Goal: Information Seeking & Learning: Learn about a topic

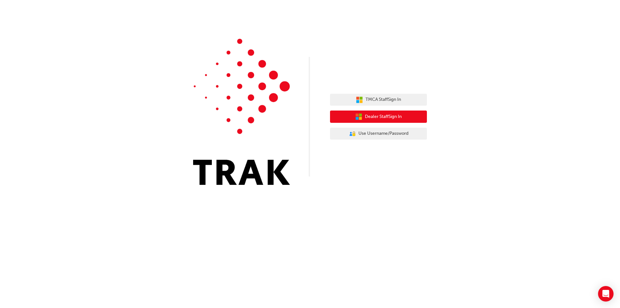
click at [354, 118] on button "Dealer Staff Sign In" at bounding box center [378, 116] width 97 height 12
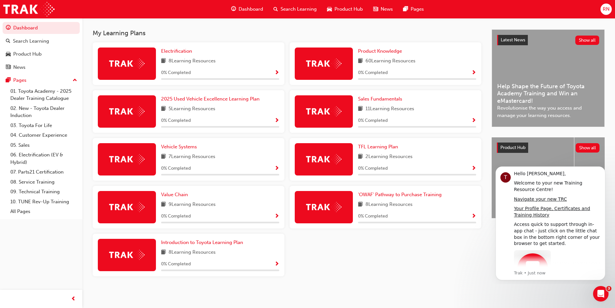
scroll to position [137, 0]
click at [386, 102] on link "Sales Fundamentals" at bounding box center [381, 98] width 47 height 7
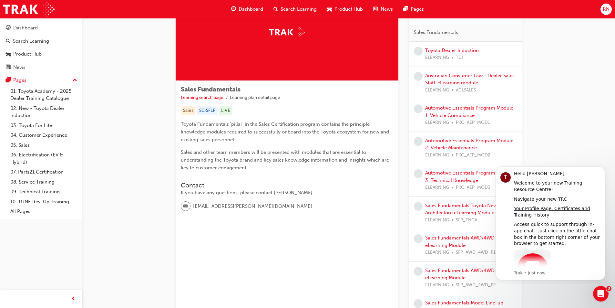
scroll to position [12, 0]
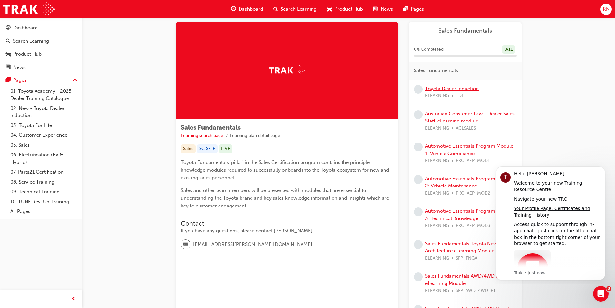
click at [440, 87] on link "Toyota Dealer Induction" at bounding box center [452, 89] width 54 height 6
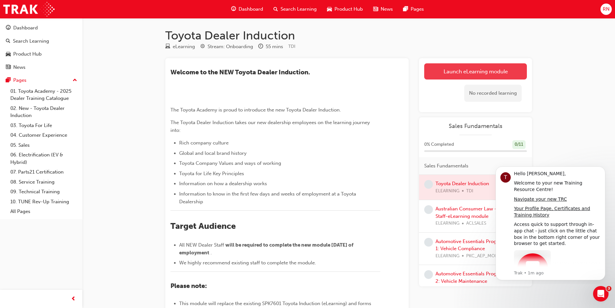
click at [496, 76] on link "Launch eLearning module" at bounding box center [475, 71] width 103 height 16
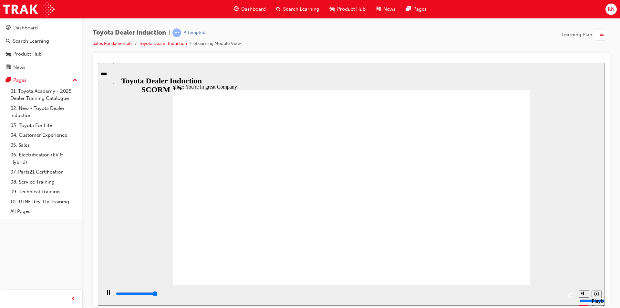
type input "7500"
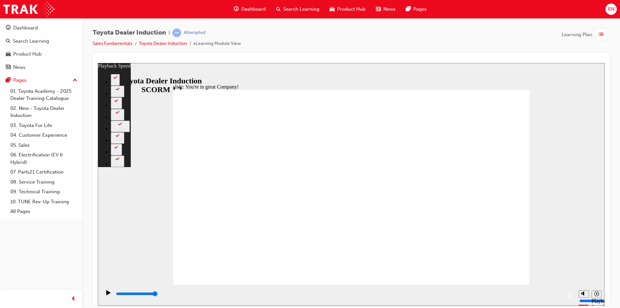
type input "156"
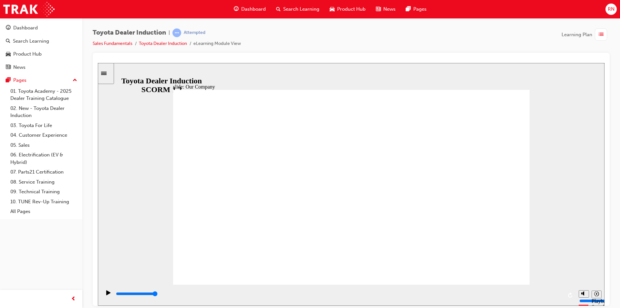
type input "8300"
drag, startPoint x: 584, startPoint y: 271, endPoint x: 584, endPoint y: 263, distance: 7.8
type input "10"
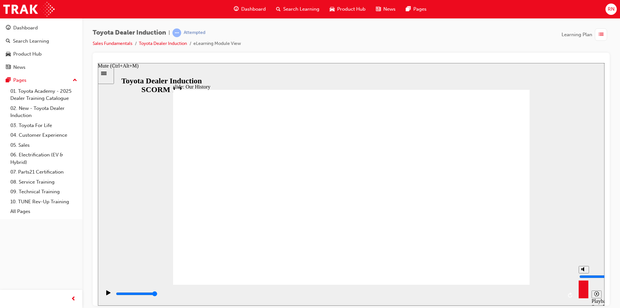
click at [584, 273] on input "volume" at bounding box center [600, 275] width 42 height 5
drag, startPoint x: 253, startPoint y: 245, endPoint x: 288, endPoint y: 244, distance: 35.2
drag, startPoint x: 251, startPoint y: 207, endPoint x: 367, endPoint y: 240, distance: 120.3
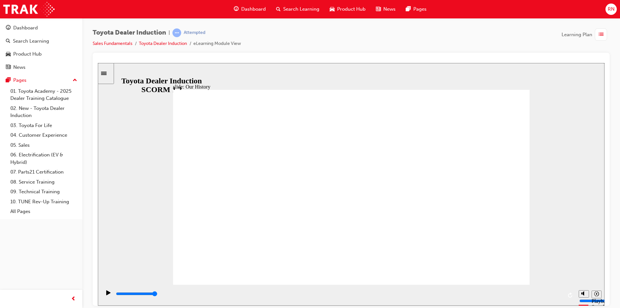
drag, startPoint x: 333, startPoint y: 246, endPoint x: 307, endPoint y: 250, distance: 26.7
drag, startPoint x: 253, startPoint y: 245, endPoint x: 357, endPoint y: 245, distance: 103.6
click at [107, 295] on icon "Play (Ctrl+Alt+P)" at bounding box center [108, 291] width 5 height 5
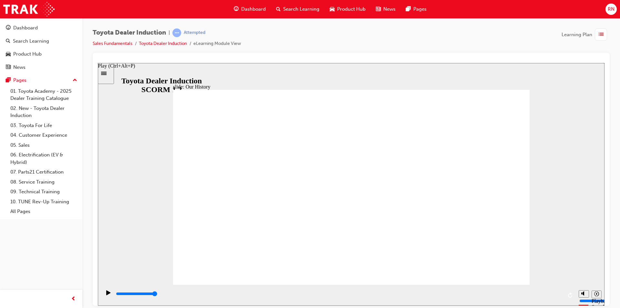
type input "8300"
drag, startPoint x: 347, startPoint y: 244, endPoint x: 483, endPoint y: 247, distance: 135.6
drag, startPoint x: 450, startPoint y: 243, endPoint x: 329, endPoint y: 259, distance: 121.5
drag, startPoint x: 358, startPoint y: 246, endPoint x: 429, endPoint y: 247, distance: 70.7
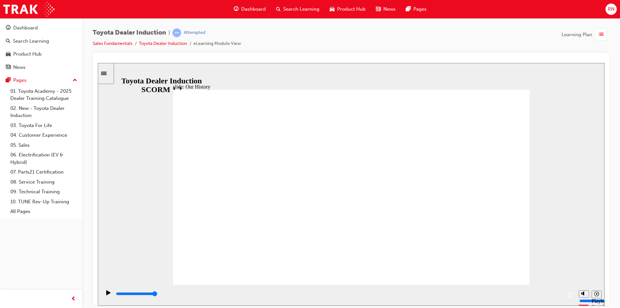
type input "3"
drag, startPoint x: 351, startPoint y: 245, endPoint x: 454, endPoint y: 245, distance: 102.3
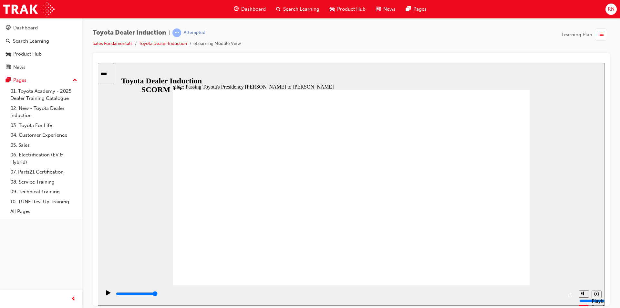
type input "5000"
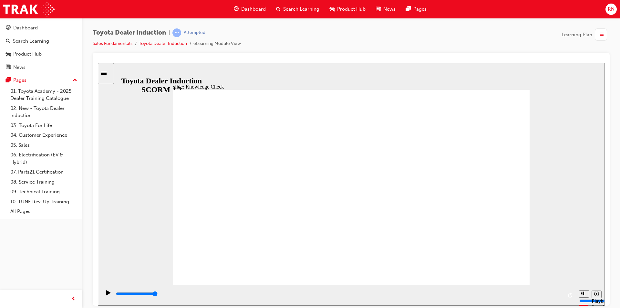
radio input "true"
type input "2700"
radio input "true"
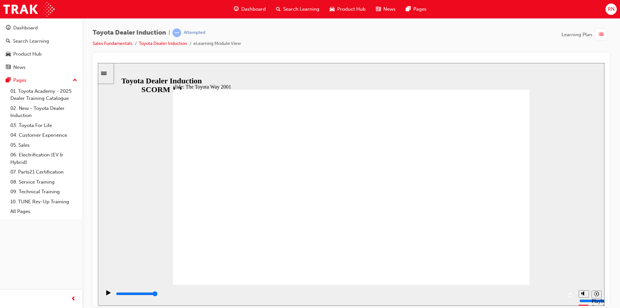
type input "19900"
